Goal: Information Seeking & Learning: Compare options

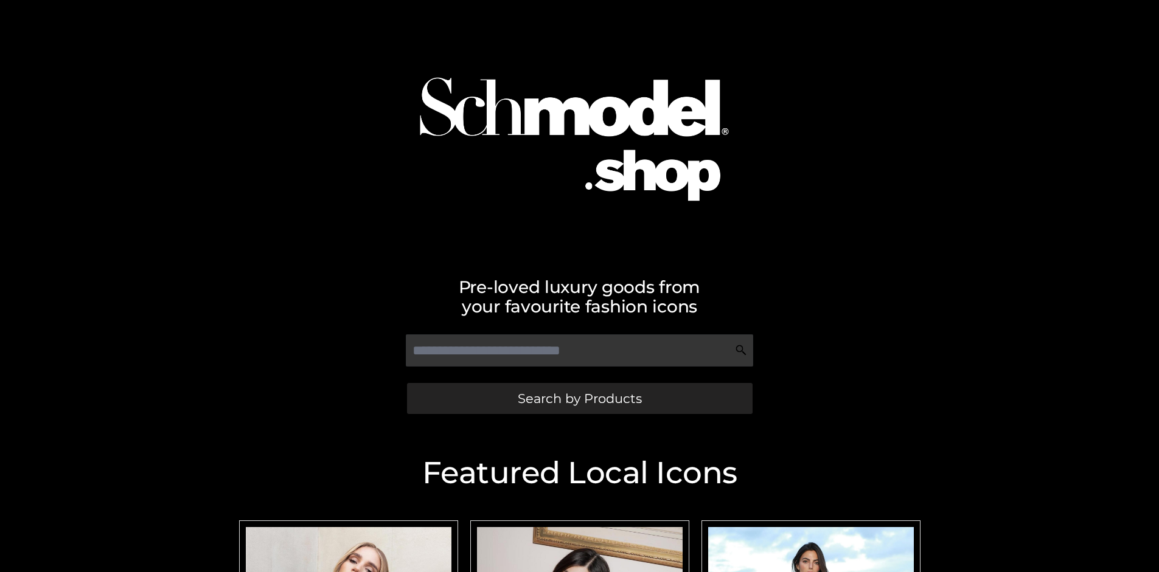
click at [579, 398] on span "Search by Products" at bounding box center [580, 398] width 124 height 13
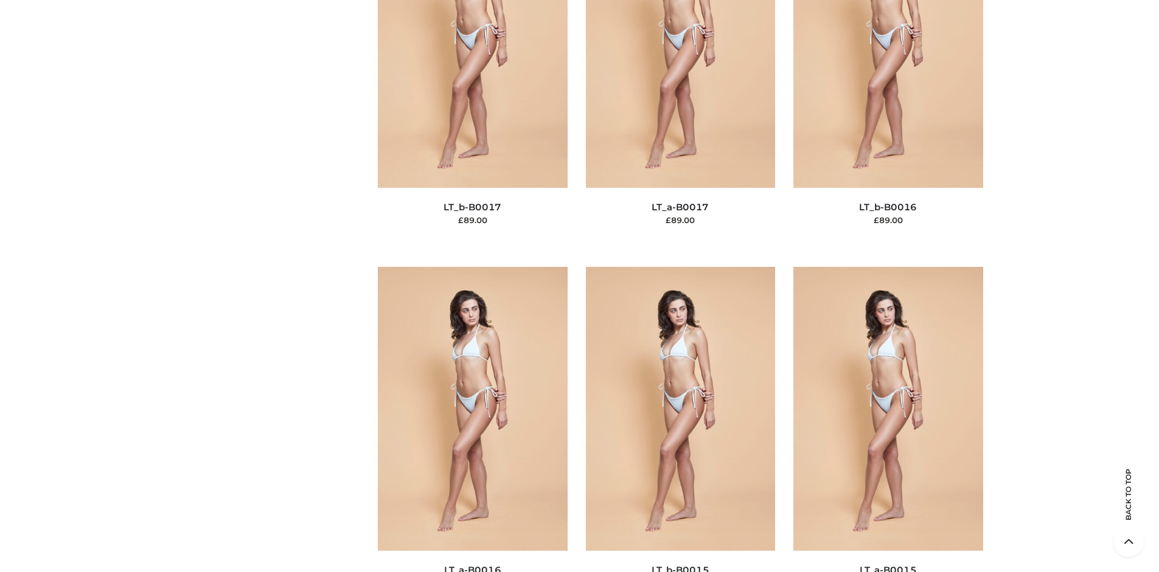
scroll to position [4082, 0]
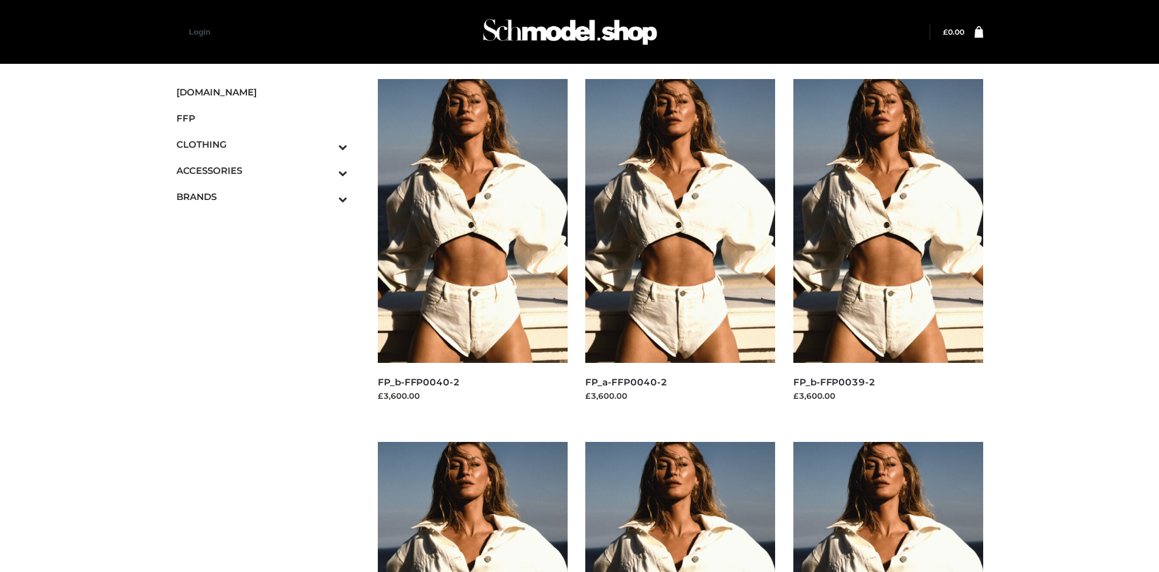
scroll to position [935, 0]
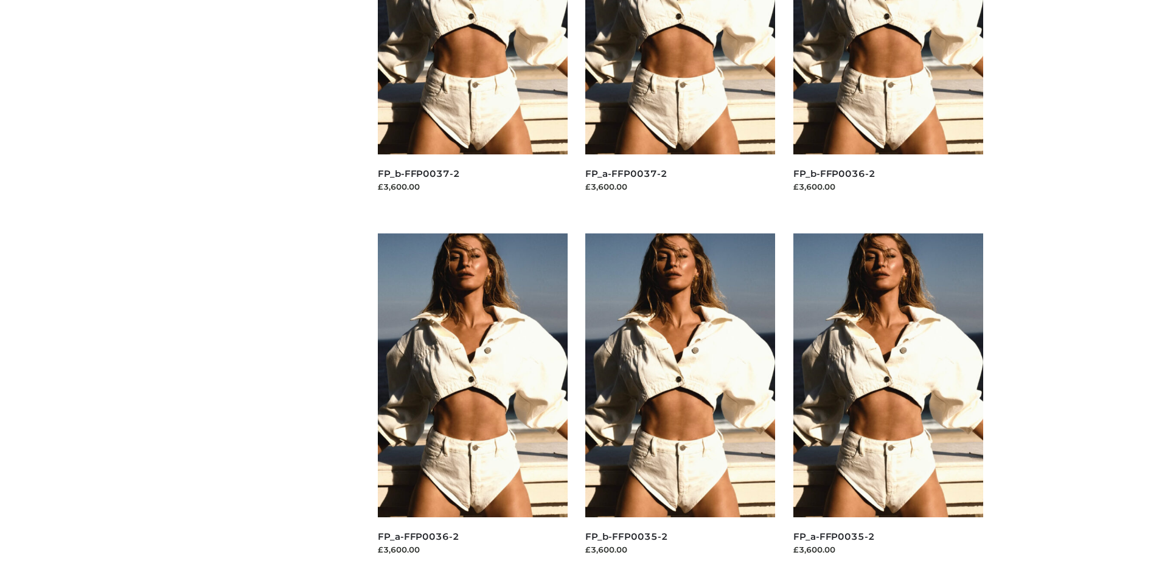
click at [887, 403] on img at bounding box center [888, 376] width 190 height 284
click at [680, 403] on img at bounding box center [680, 376] width 190 height 284
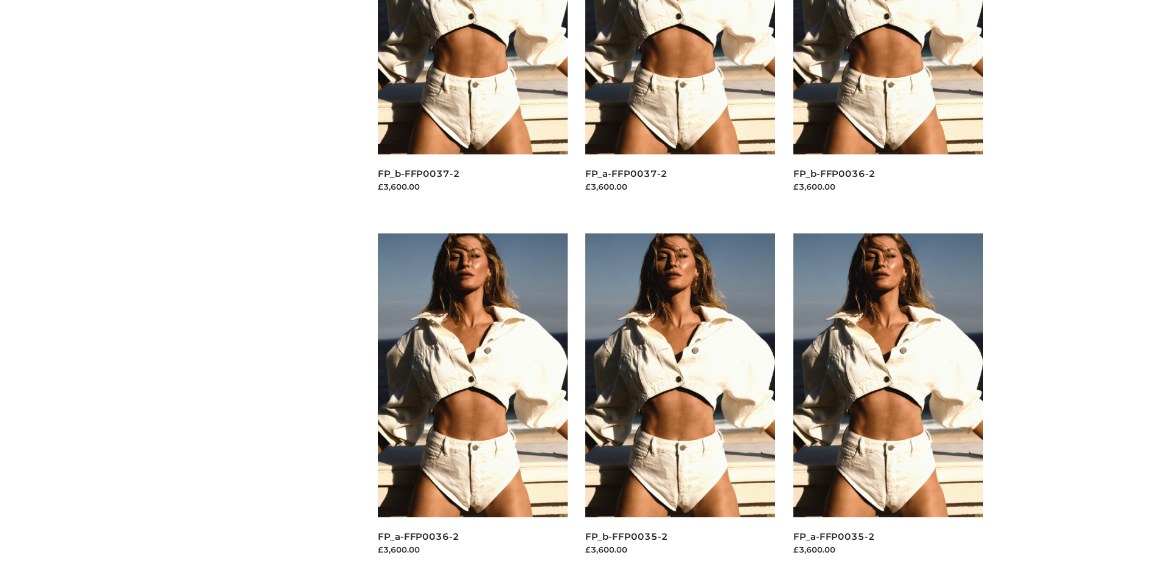
scroll to position [0, 0]
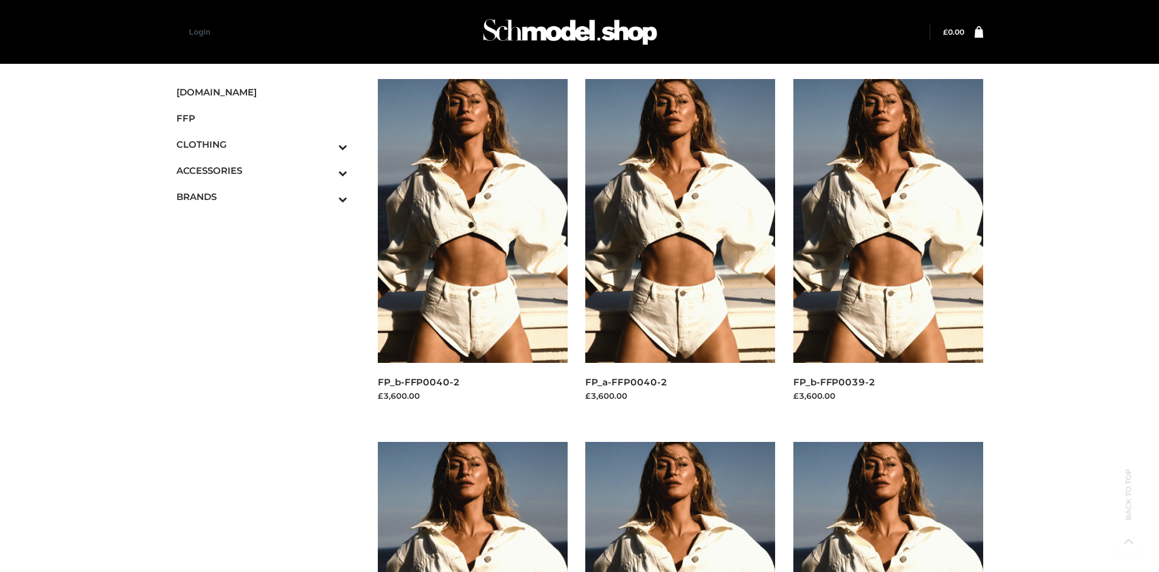
click at [472, 248] on img at bounding box center [473, 221] width 190 height 284
click at [326, 144] on icon "Toggle Submenu" at bounding box center [279, 147] width 136 height 14
click at [268, 223] on span "BOTTOMS" at bounding box center [268, 223] width 159 height 14
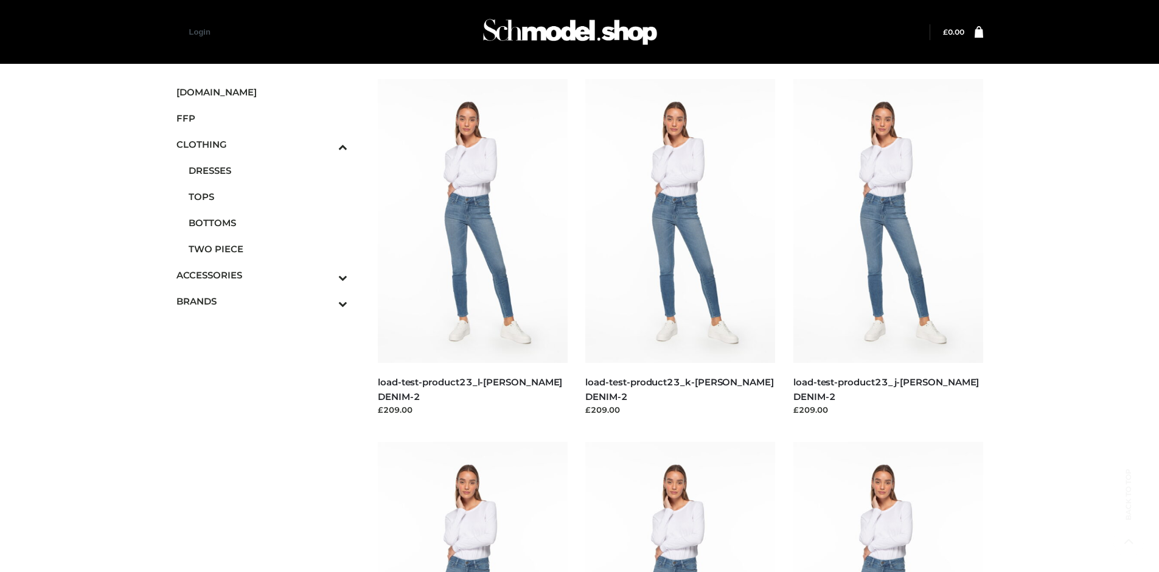
scroll to position [935, 0]
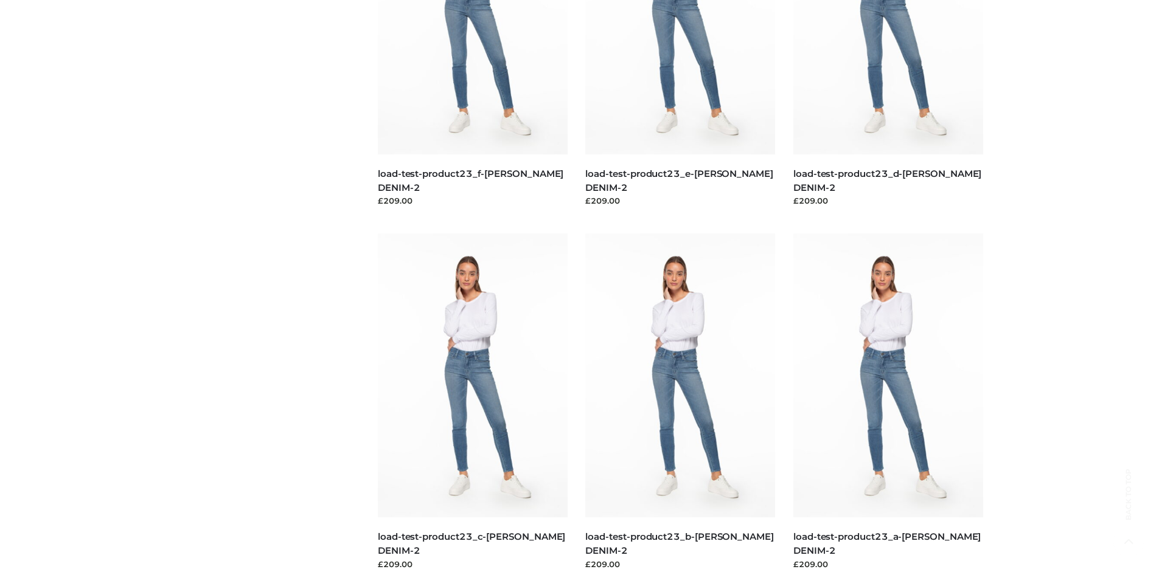
click at [472, 403] on img at bounding box center [473, 376] width 190 height 284
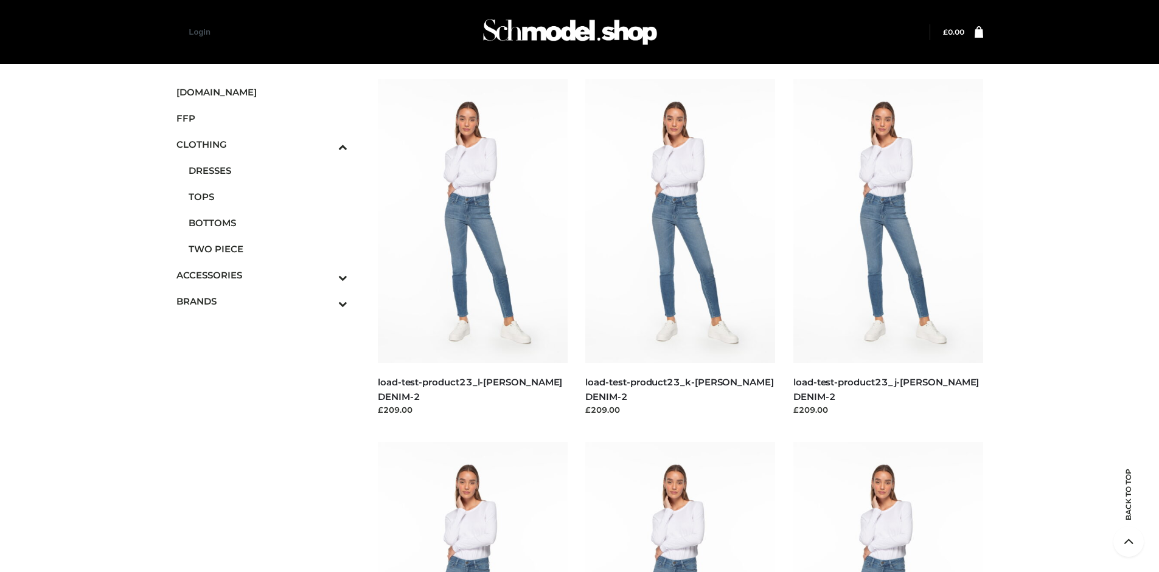
click at [887, 248] on img at bounding box center [888, 221] width 190 height 284
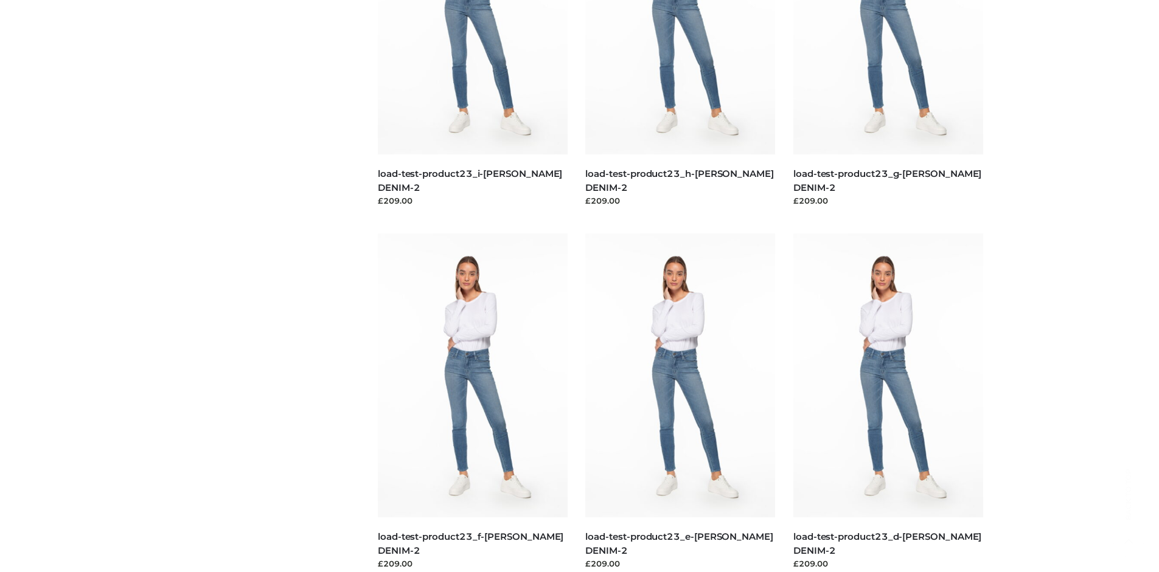
click at [887, 403] on img at bounding box center [888, 376] width 190 height 284
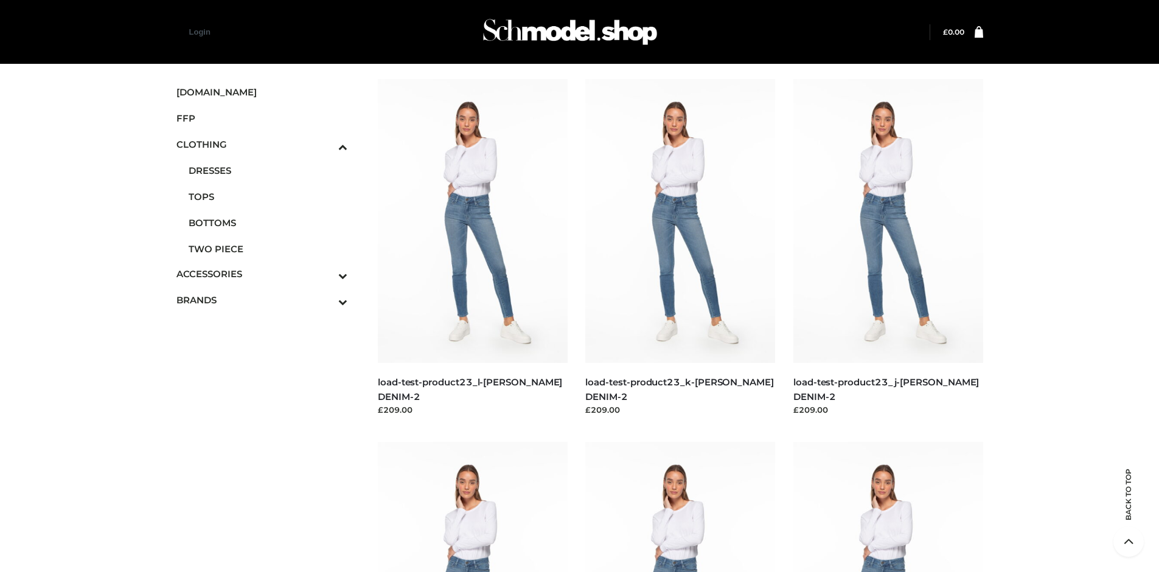
click at [268, 319] on span "OPP SWIMWEAR" at bounding box center [268, 326] width 159 height 14
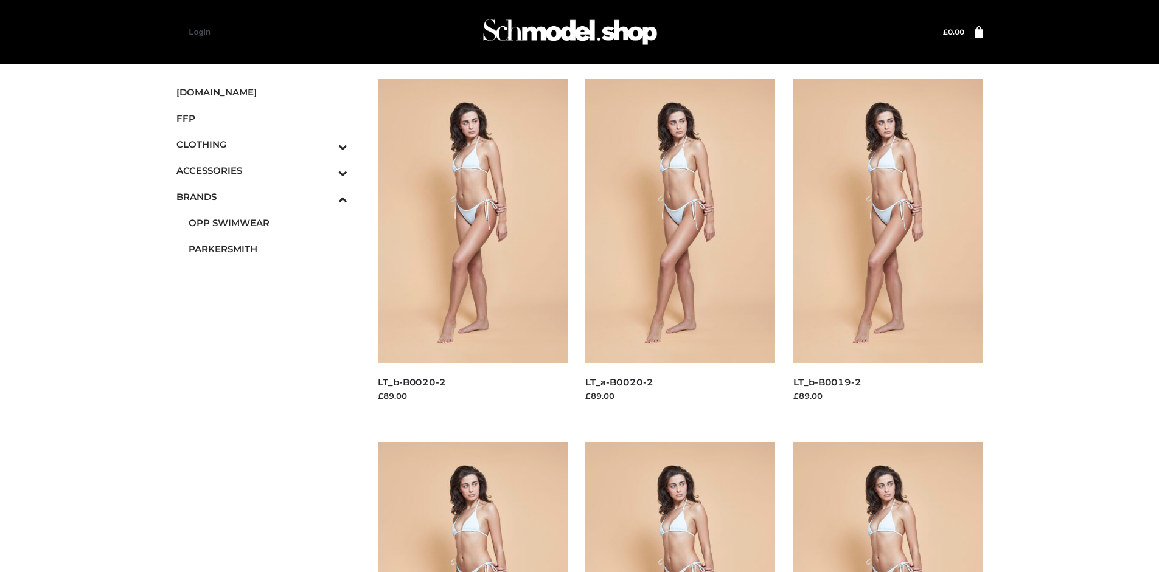
click at [680, 248] on img at bounding box center [680, 221] width 190 height 284
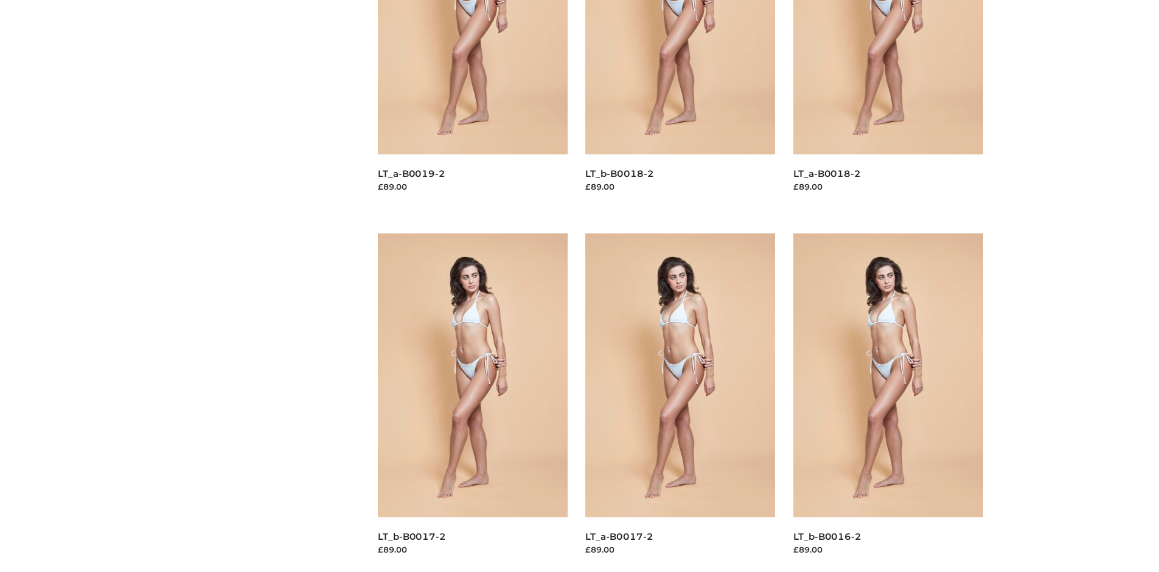
click at [887, 403] on img at bounding box center [888, 376] width 190 height 284
click at [680, 403] on img at bounding box center [680, 376] width 190 height 284
click at [887, 403] on img at bounding box center [888, 376] width 190 height 284
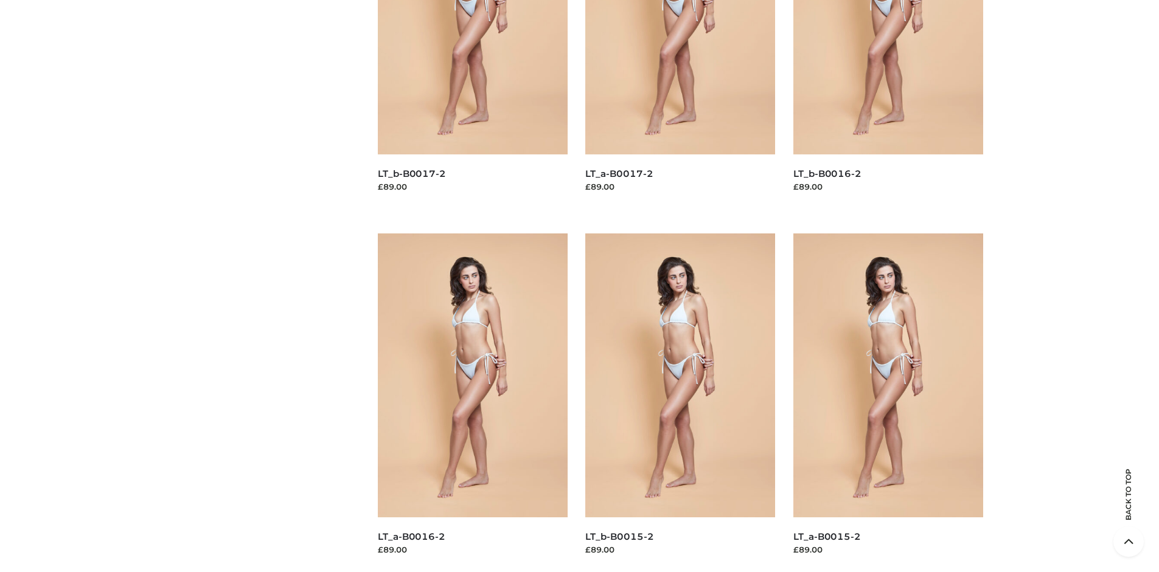
scroll to position [0, 0]
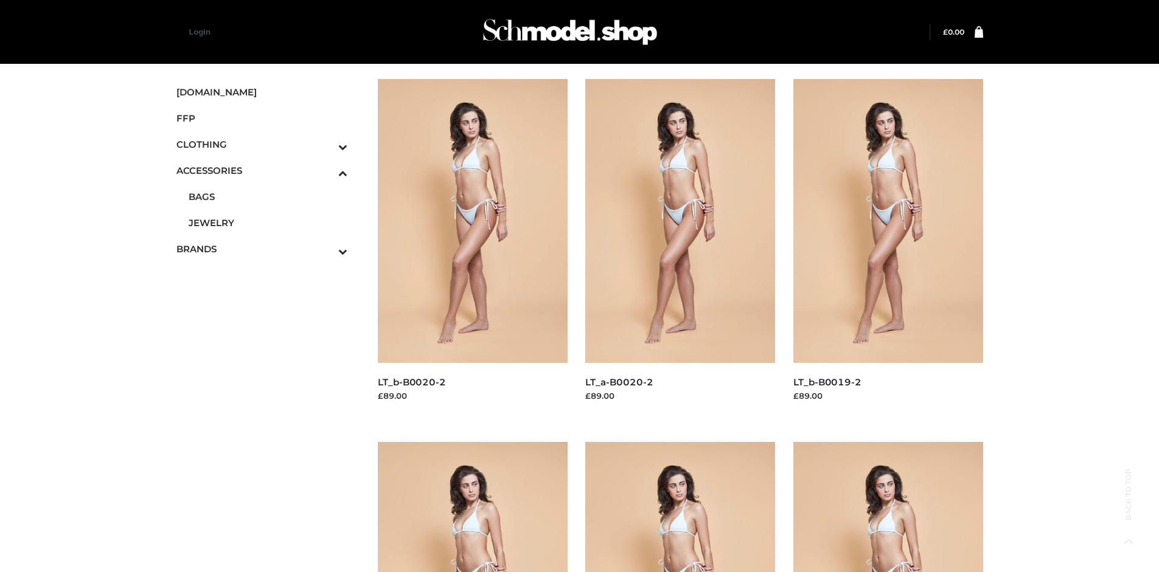
click at [268, 223] on span "JEWELRY" at bounding box center [268, 223] width 159 height 14
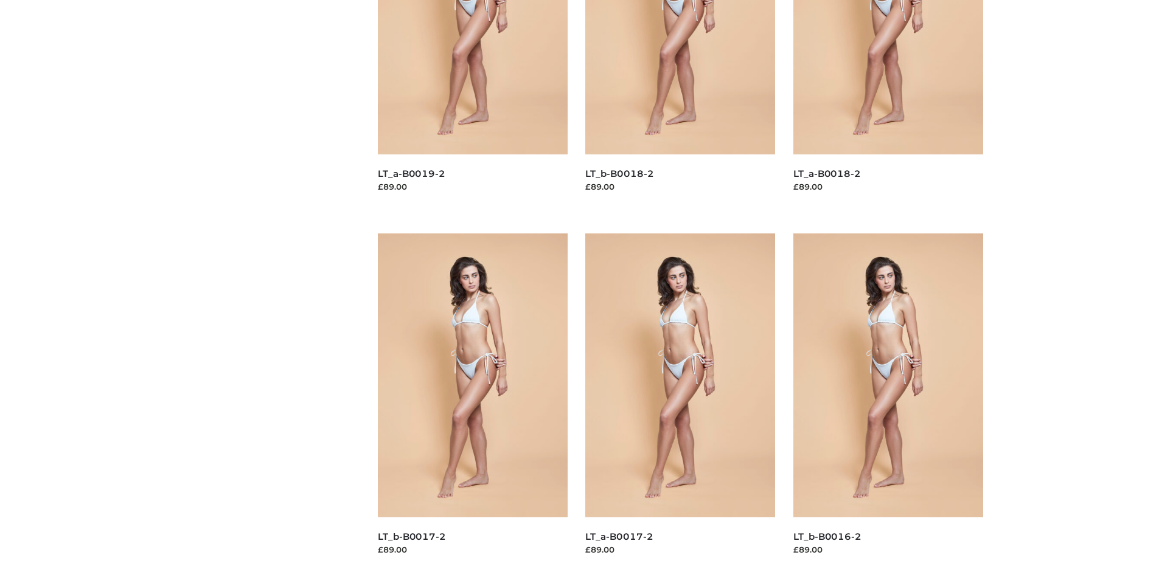
click at [472, 403] on img at bounding box center [473, 376] width 190 height 284
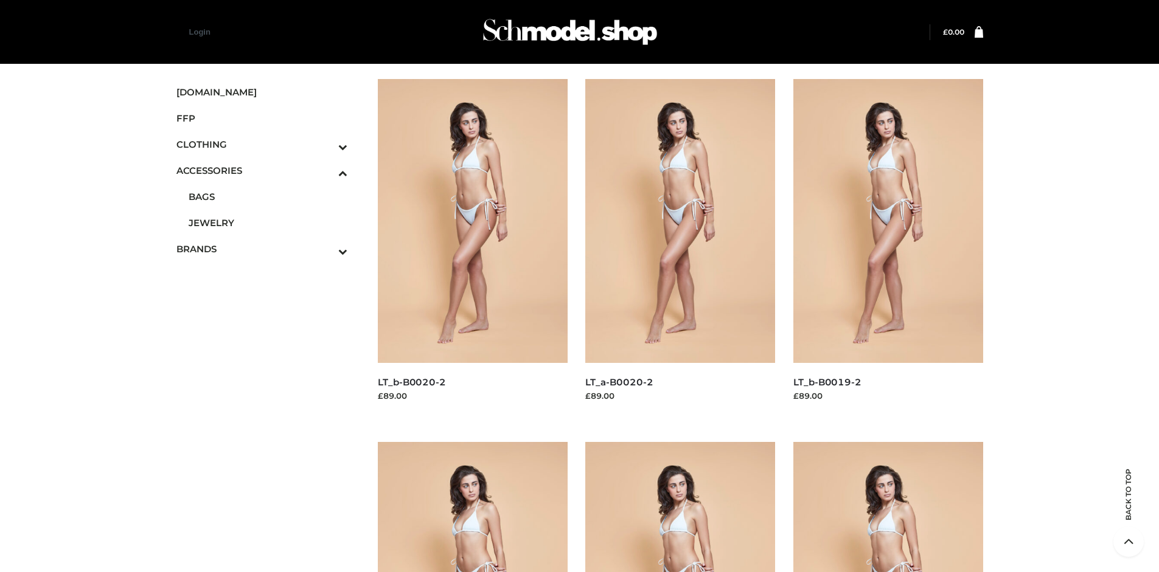
click at [887, 248] on img at bounding box center [888, 221] width 190 height 284
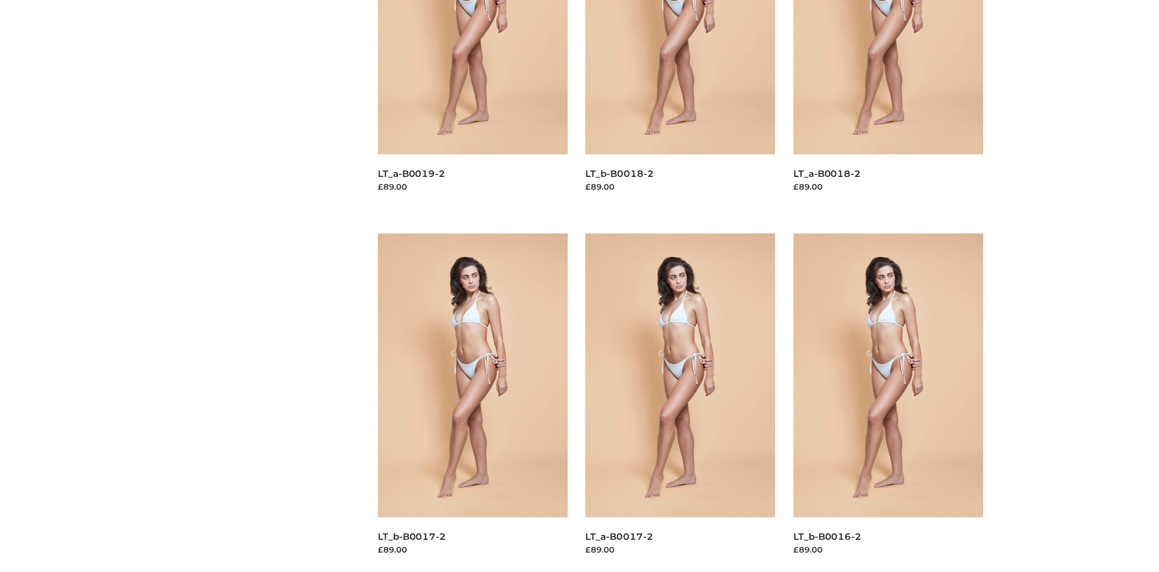
click at [680, 403] on img at bounding box center [680, 376] width 190 height 284
